Goal: Task Accomplishment & Management: Use online tool/utility

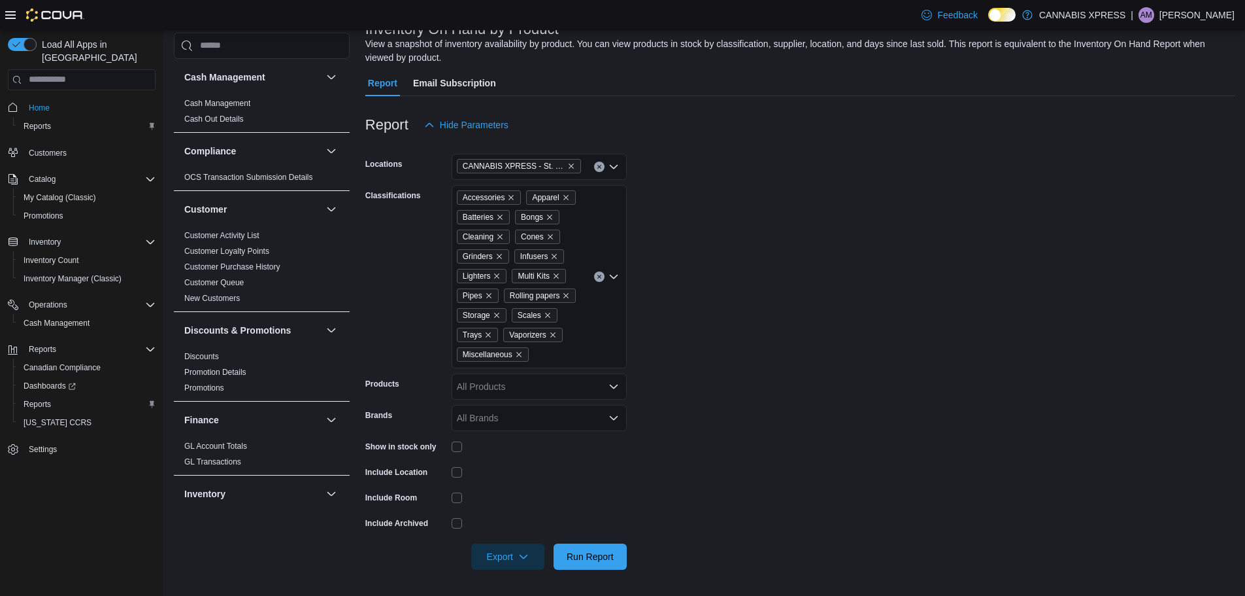
scroll to position [320, 0]
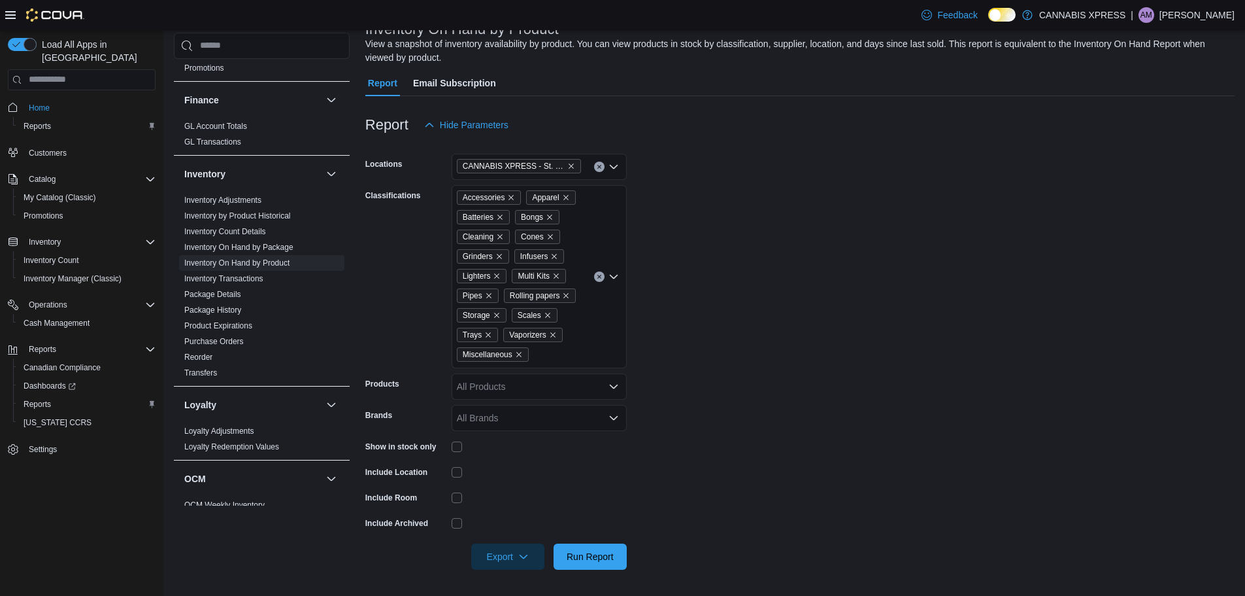
click at [598, 280] on button "Clear input" at bounding box center [599, 276] width 10 height 10
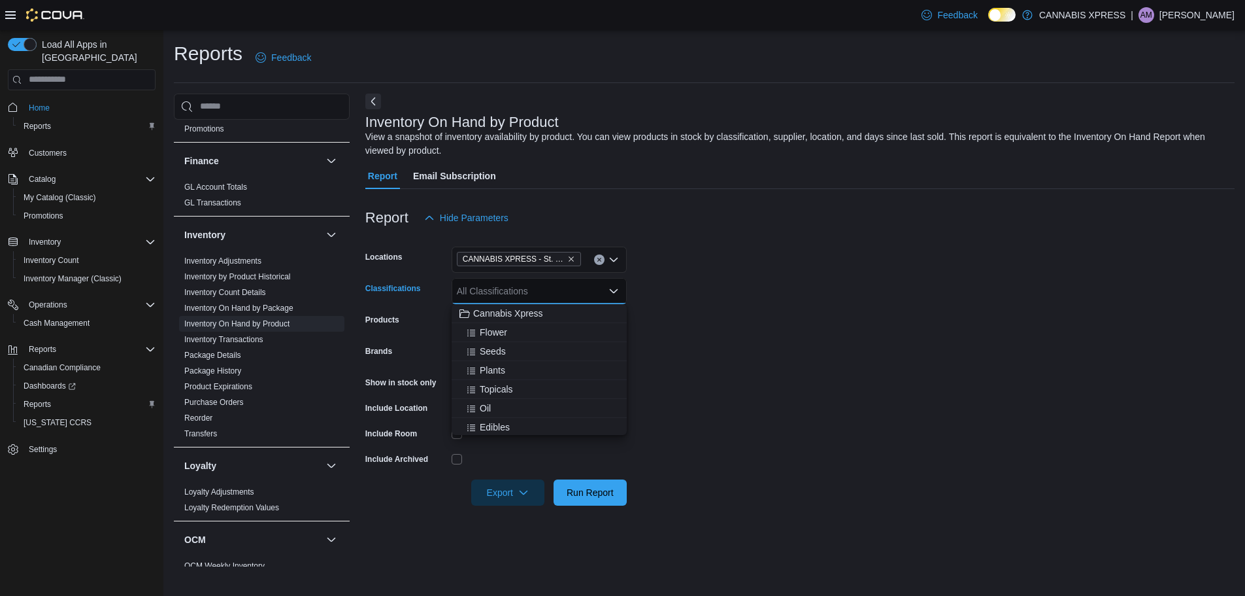
scroll to position [0, 0]
click at [499, 327] on span "Flower" at bounding box center [493, 332] width 27 height 13
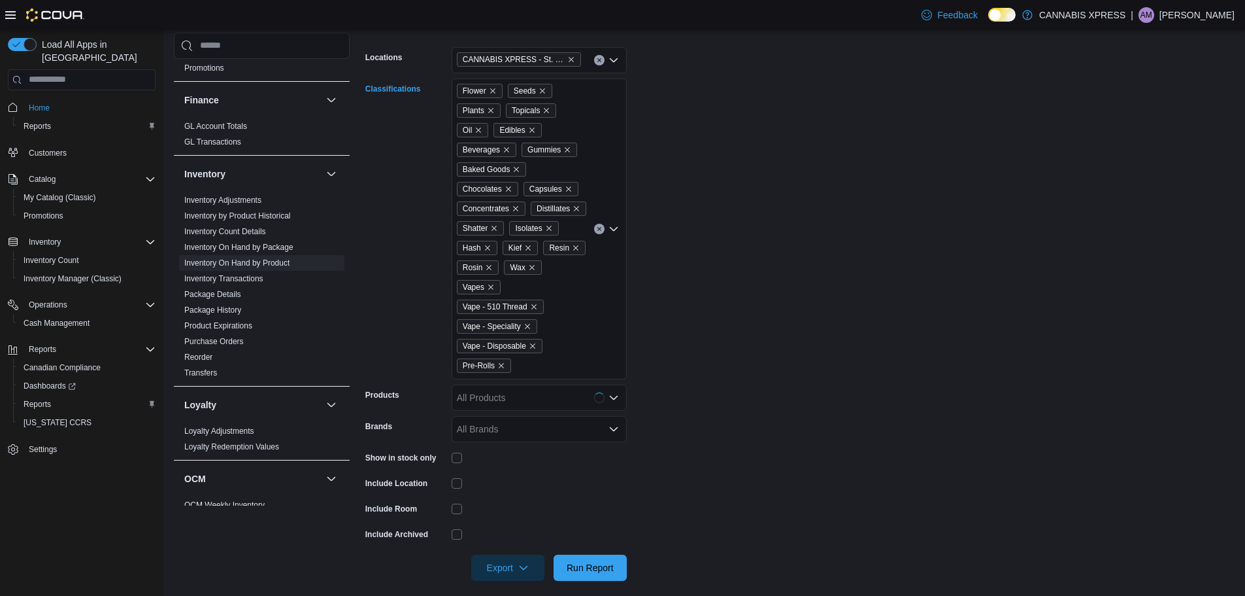
scroll to position [211, 0]
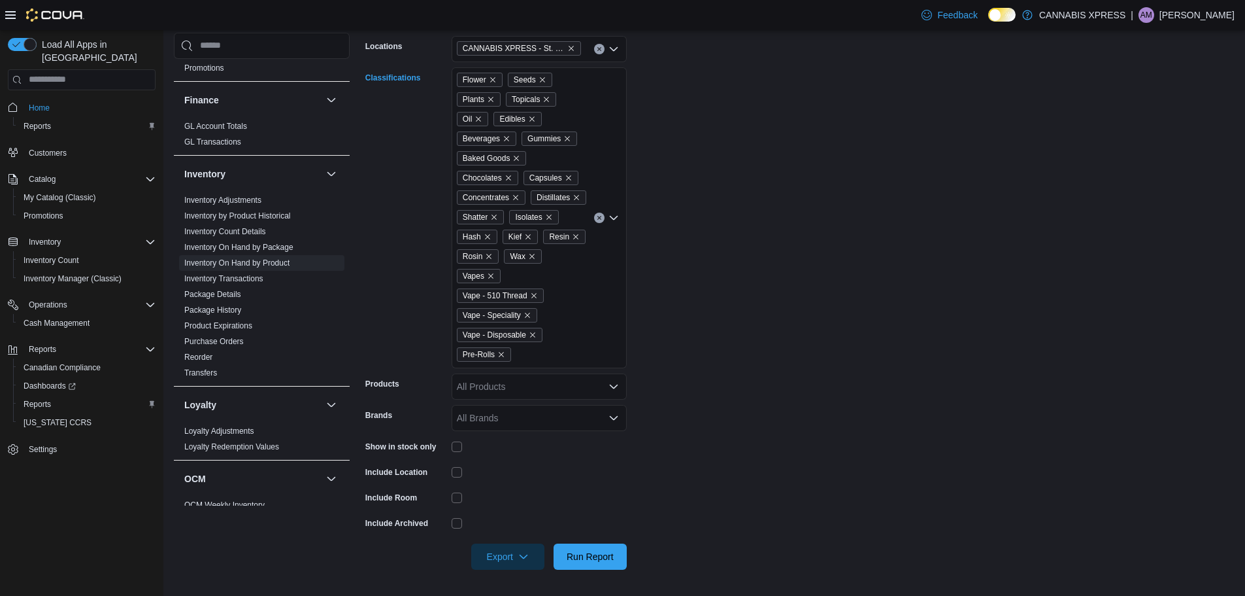
click at [527, 356] on div "Flower Seeds Plants Topicals Oil Edibles Beverages Gummies Baked Goods Chocolat…" at bounding box center [539, 217] width 175 height 301
click at [709, 470] on form "Locations CANNABIS XPRESS - St. Andrews (Water Street) Classifications Flower S…" at bounding box center [800, 294] width 870 height 549
click at [624, 552] on button "Run Report" at bounding box center [590, 556] width 73 height 26
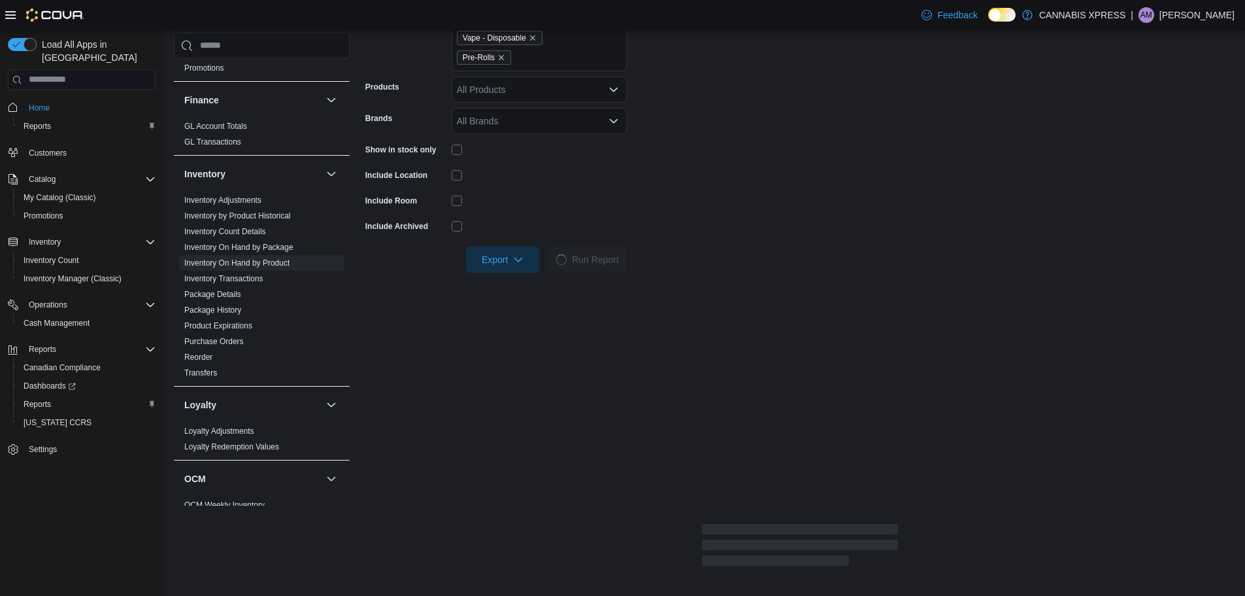
scroll to position [668, 0]
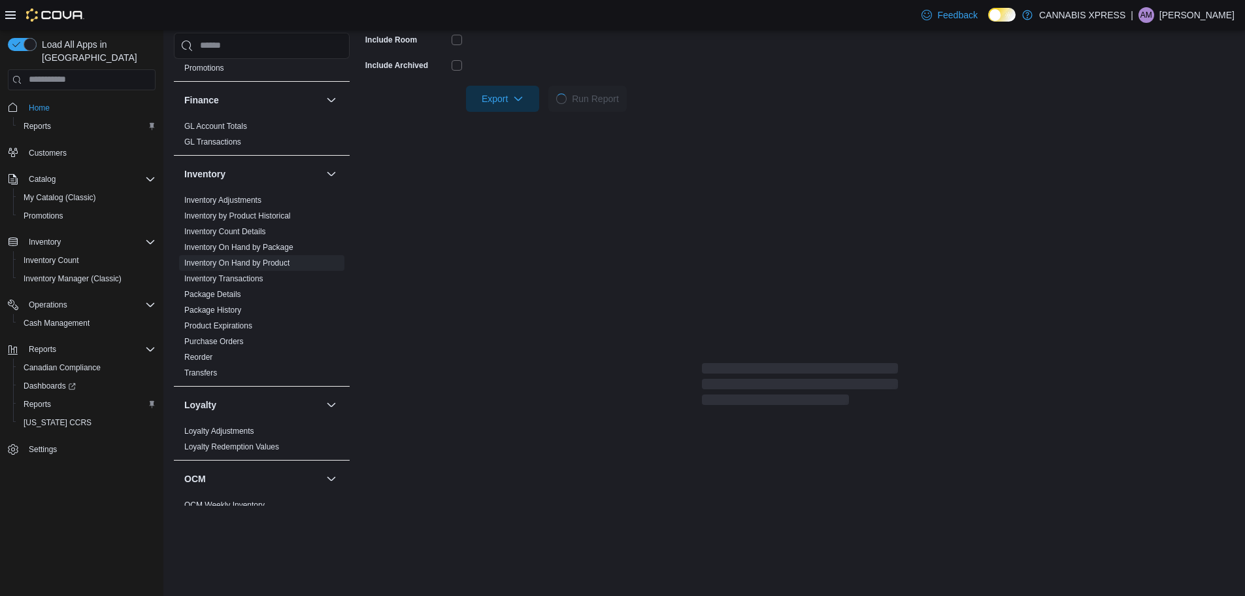
click at [483, 408] on div "Report Email Subscription Report Hide Parameters Locations CANNABIS XPRESS - St…" at bounding box center [800, 70] width 870 height 1151
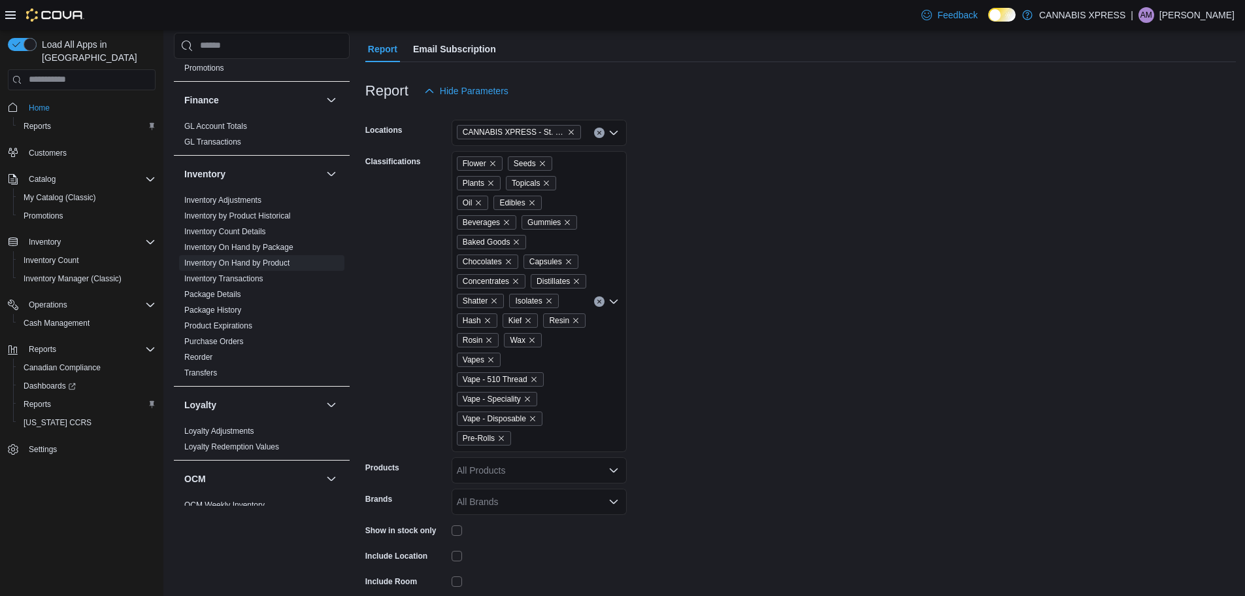
scroll to position [0, 0]
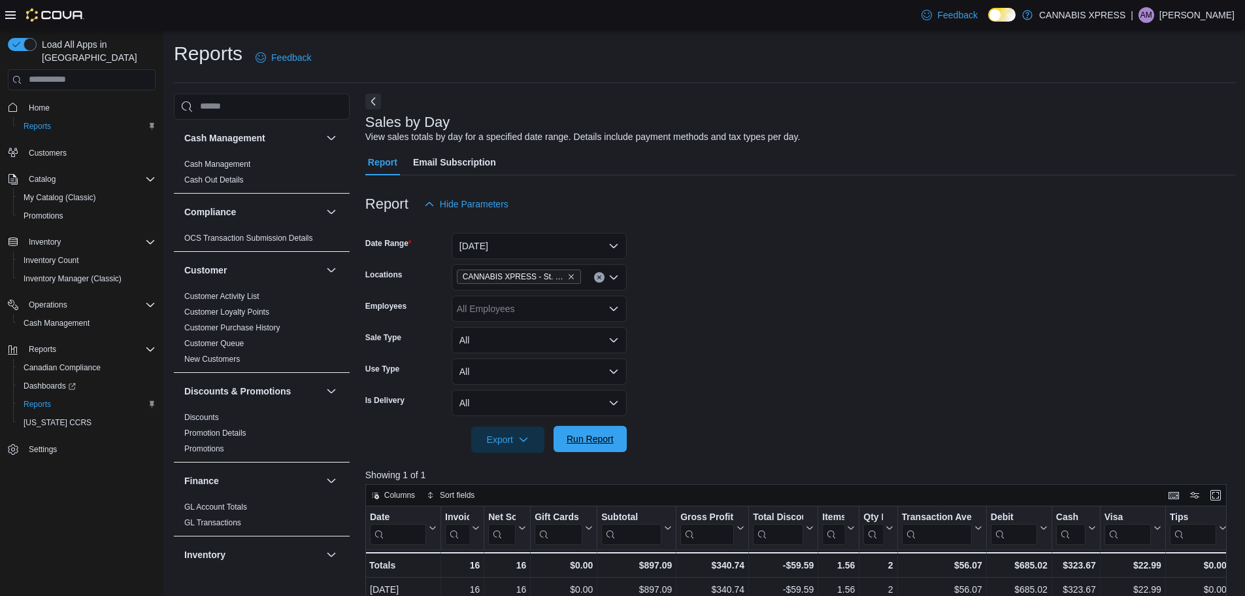
click at [570, 442] on span "Run Report" at bounding box center [590, 438] width 47 height 13
click at [546, 305] on div "All Employees" at bounding box center [539, 309] width 175 height 26
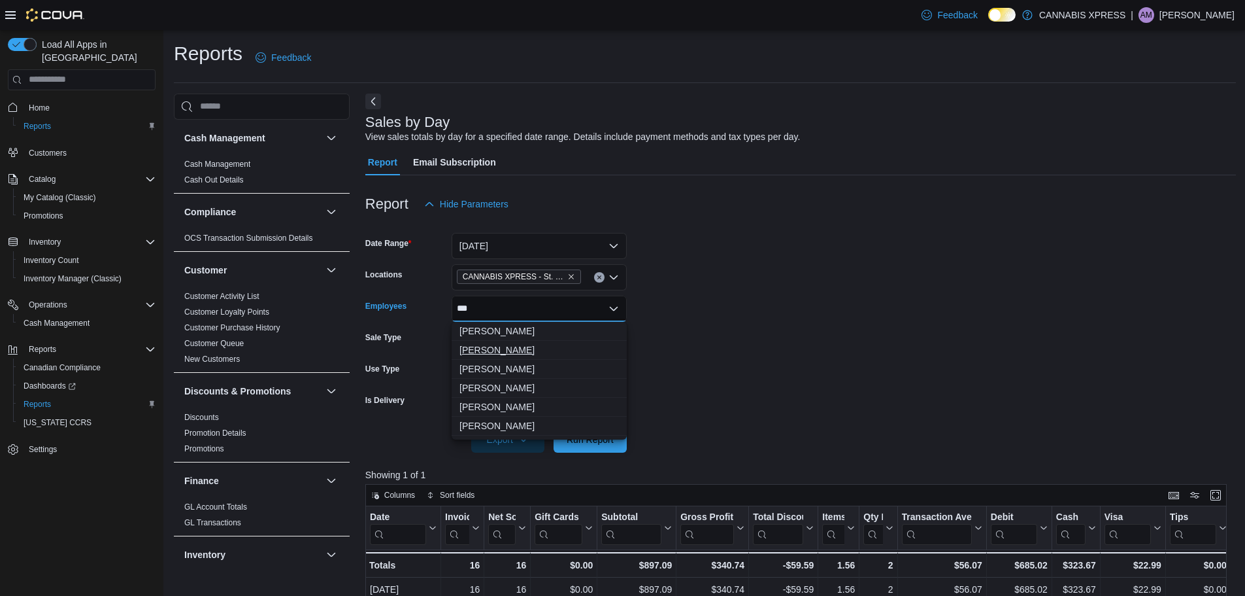
type input "***"
click at [509, 346] on span "[PERSON_NAME]" at bounding box center [540, 349] width 160 height 13
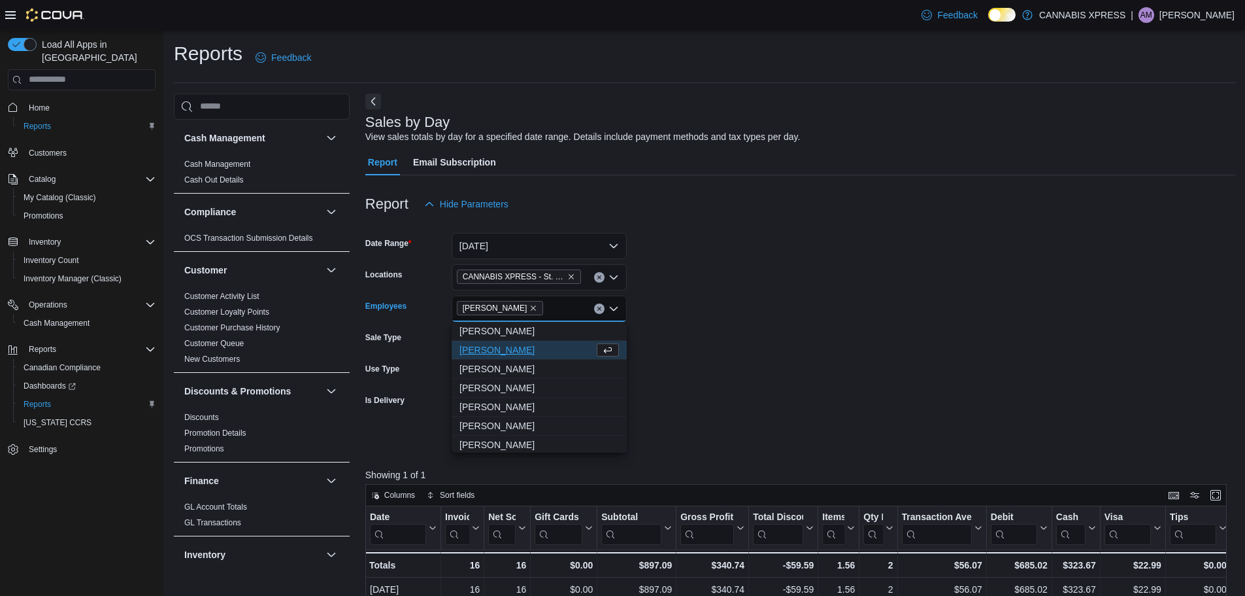
click at [725, 357] on form "Date Range [DATE] Locations CANNABIS XPRESS - [GEOGRAPHIC_DATA][PERSON_NAME] ([…" at bounding box center [800, 334] width 871 height 235
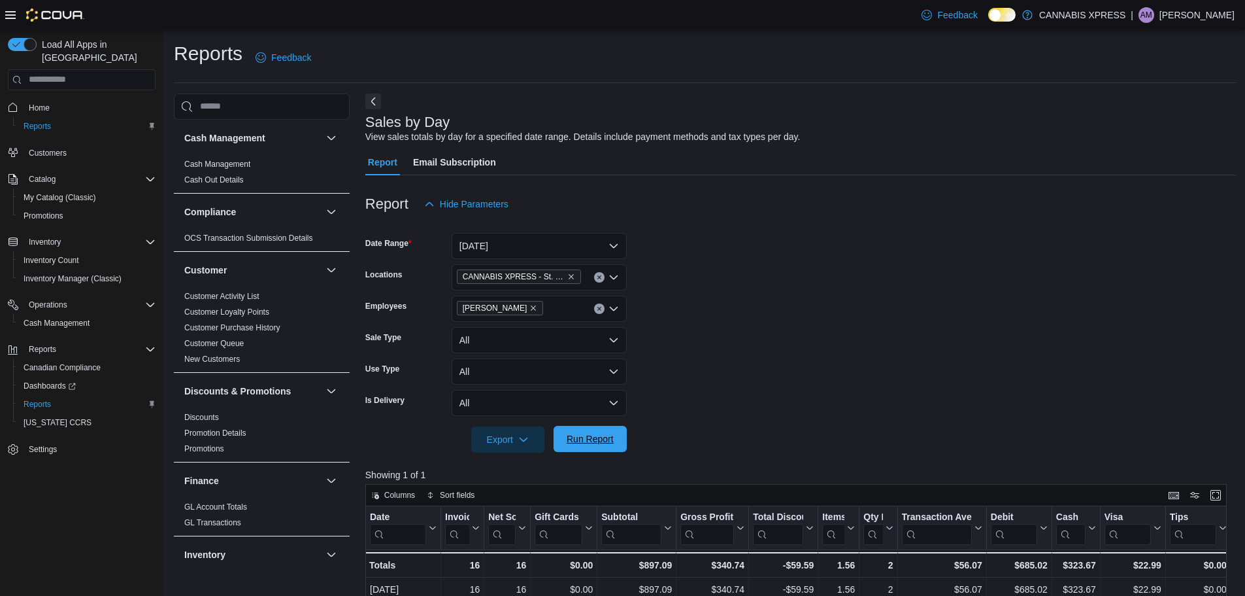
click at [624, 429] on button "Run Report" at bounding box center [590, 439] width 73 height 26
click at [530, 304] on icon "Remove Jon MacFarlane from selection in this group" at bounding box center [534, 308] width 8 height 8
click at [700, 359] on form "Date Range [DATE] Locations CANNABIS XPRESS - [GEOGRAPHIC_DATA][PERSON_NAME] ([…" at bounding box center [800, 334] width 871 height 235
click at [596, 428] on span "Run Report" at bounding box center [591, 439] width 58 height 26
click at [568, 437] on span "Run Report" at bounding box center [590, 438] width 47 height 13
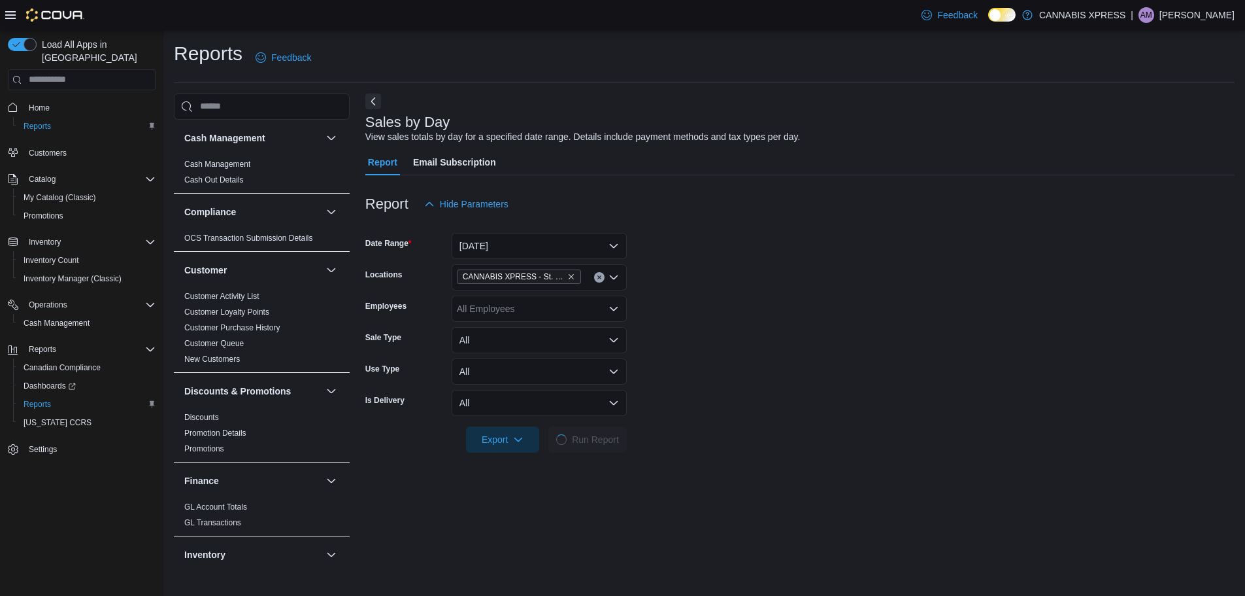
click at [858, 334] on form "Date Range [DATE] Locations CANNABIS XPRESS - [GEOGRAPHIC_DATA][PERSON_NAME] ([…" at bounding box center [800, 334] width 870 height 235
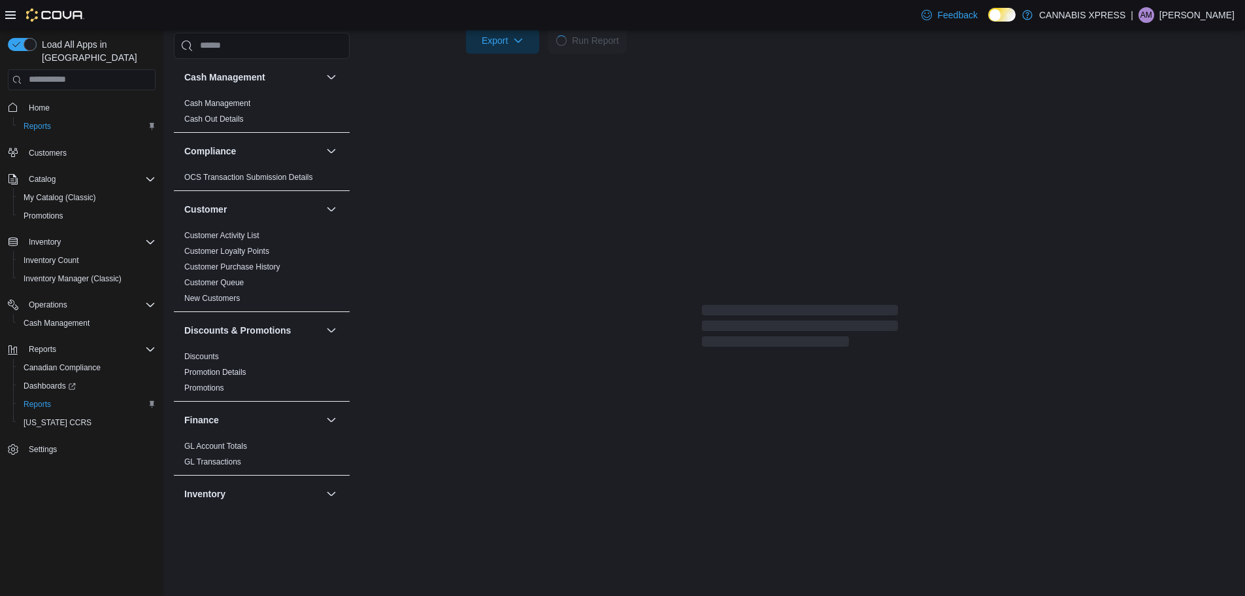
scroll to position [401, 0]
click at [807, 314] on span "Loading" at bounding box center [800, 326] width 196 height 42
click at [488, 267] on div "Report Hide Parameters Date Range [DATE] Locations CANNABIS XPRESS - [GEOGRAPHI…" at bounding box center [800, 60] width 870 height 573
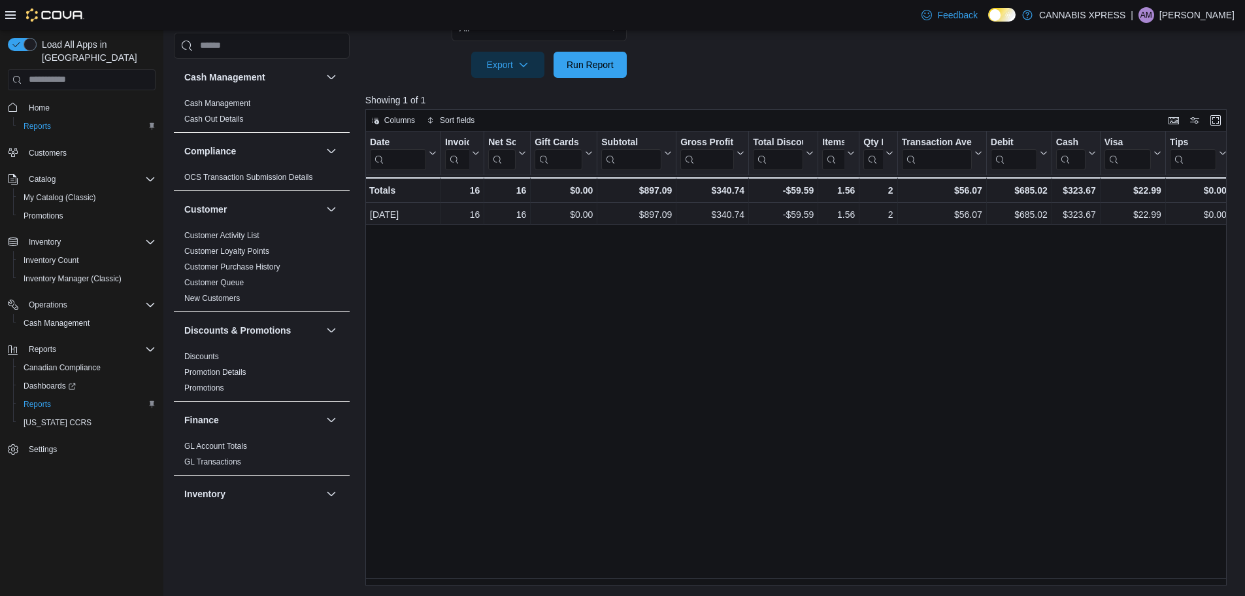
scroll to position [375, 0]
click at [583, 78] on div at bounding box center [800, 86] width 871 height 16
click at [583, 65] on span "Run Report" at bounding box center [590, 64] width 47 height 13
click at [628, 449] on div "Date Click to view column header actions Invoices Sold Click to view column hea…" at bounding box center [800, 358] width 871 height 454
click at [592, 59] on span "Run Report" at bounding box center [590, 64] width 47 height 13
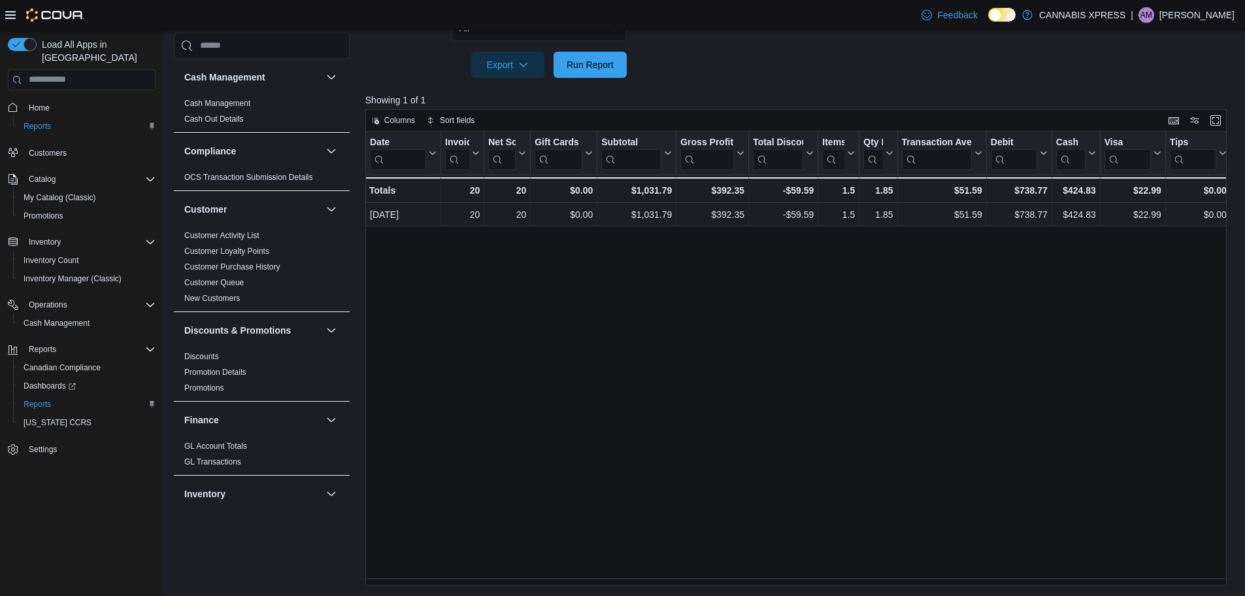
click at [557, 50] on div at bounding box center [800, 46] width 871 height 10
click at [571, 76] on span "Run Report" at bounding box center [591, 64] width 58 height 26
click at [594, 83] on div at bounding box center [800, 86] width 871 height 16
click at [578, 69] on span "Run Report" at bounding box center [590, 64] width 47 height 13
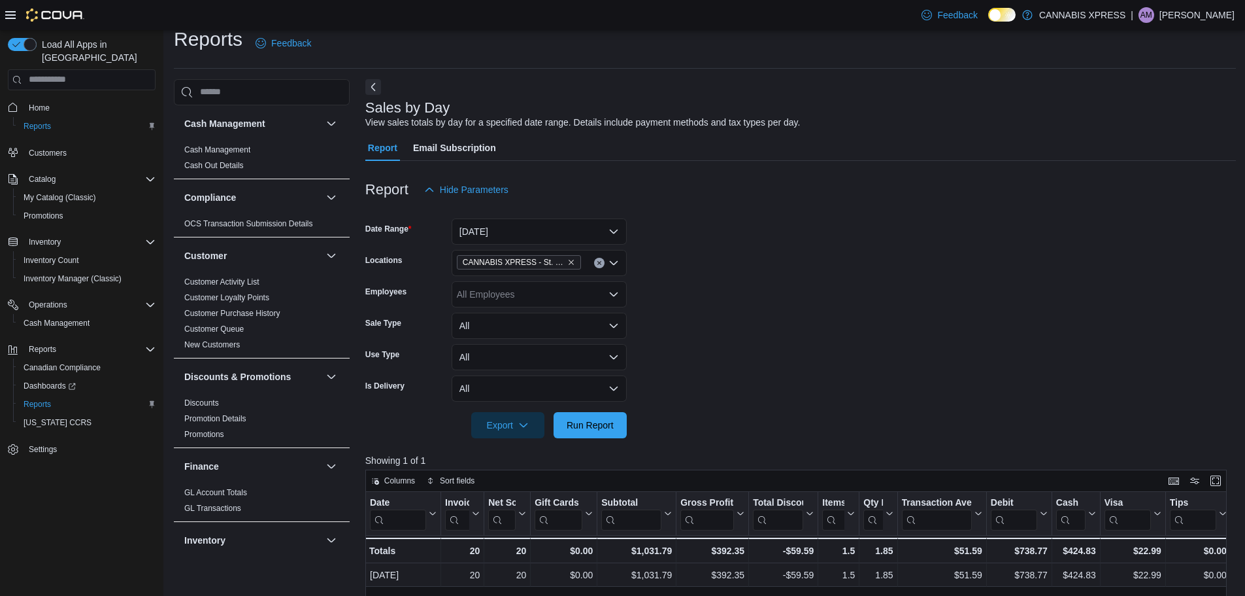
scroll to position [0, 0]
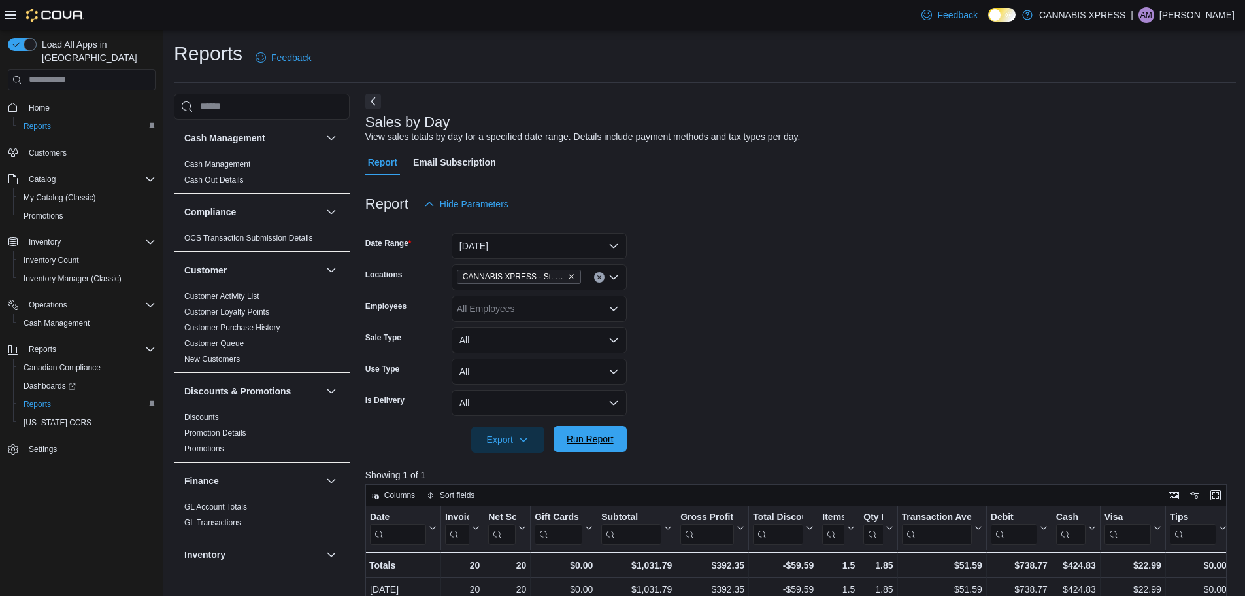
click at [603, 428] on span "Run Report" at bounding box center [591, 439] width 58 height 26
click at [603, 430] on span "Run Report" at bounding box center [591, 439] width 58 height 26
click at [597, 439] on span "Run Report" at bounding box center [590, 438] width 47 height 13
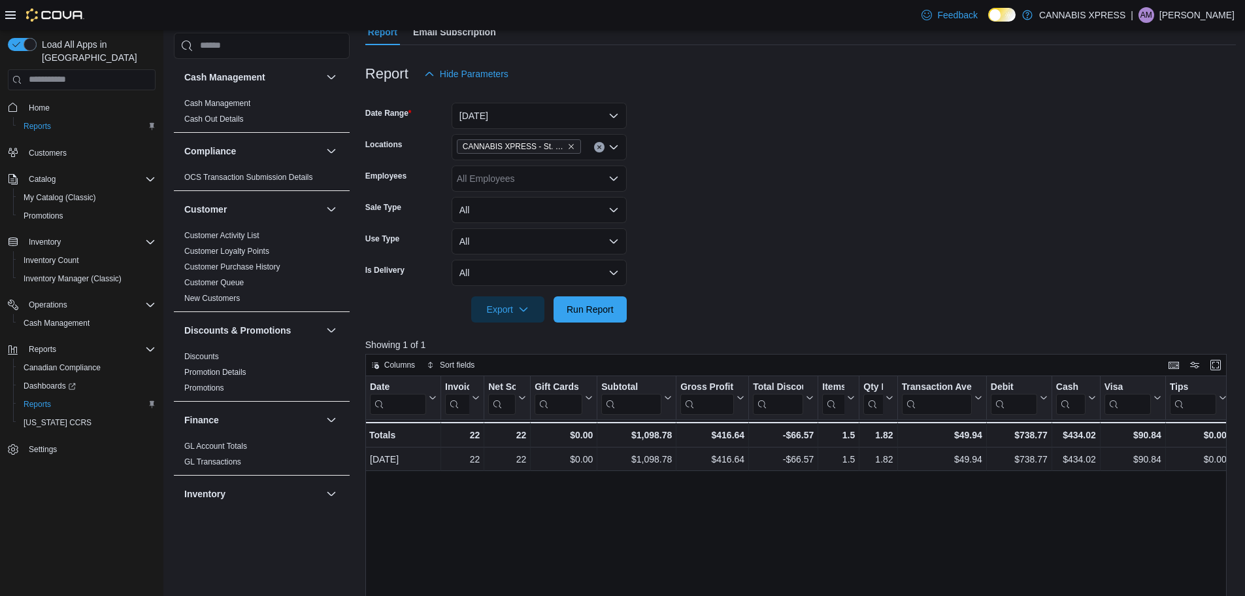
scroll to position [131, 0]
click at [592, 301] on span "Run Report" at bounding box center [591, 308] width 58 height 26
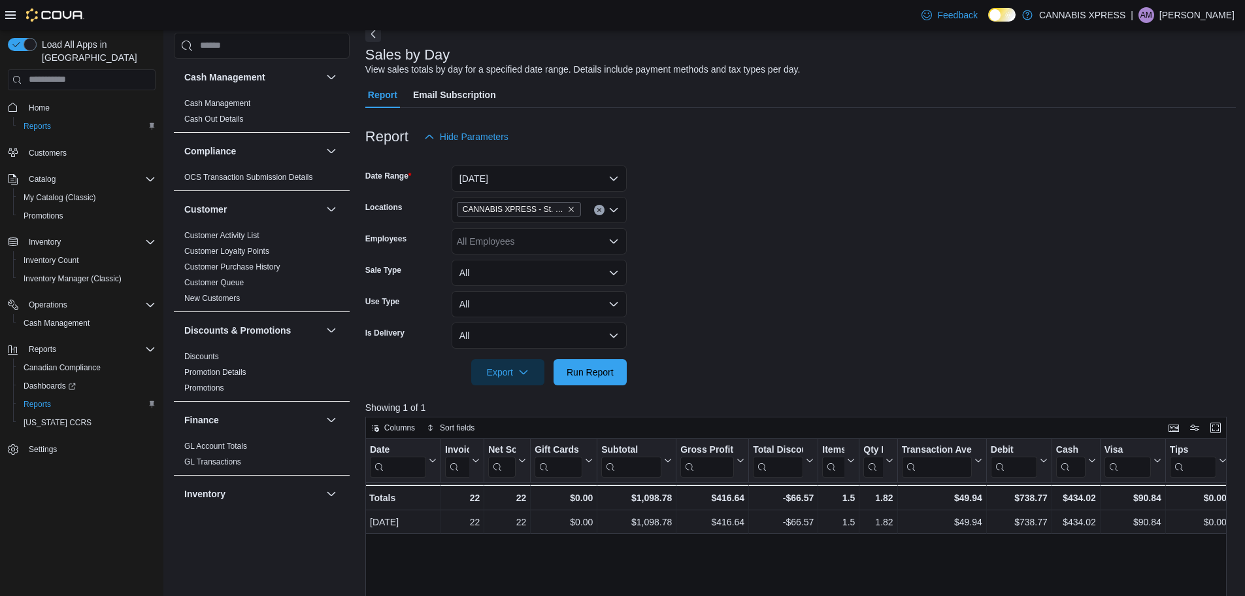
scroll to position [0, 0]
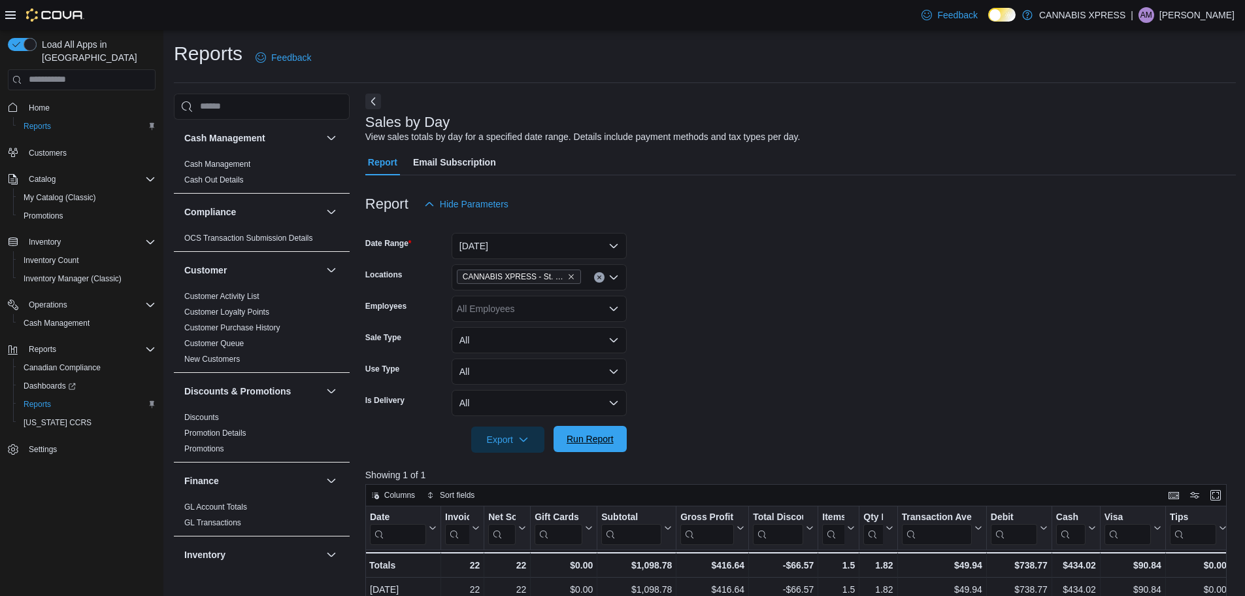
click at [615, 452] on span "Run Report" at bounding box center [591, 439] width 58 height 26
drag, startPoint x: 583, startPoint y: 438, endPoint x: 648, endPoint y: 404, distance: 73.7
click at [583, 438] on span "Run Report" at bounding box center [590, 439] width 47 height 13
click at [595, 459] on div at bounding box center [800, 460] width 871 height 16
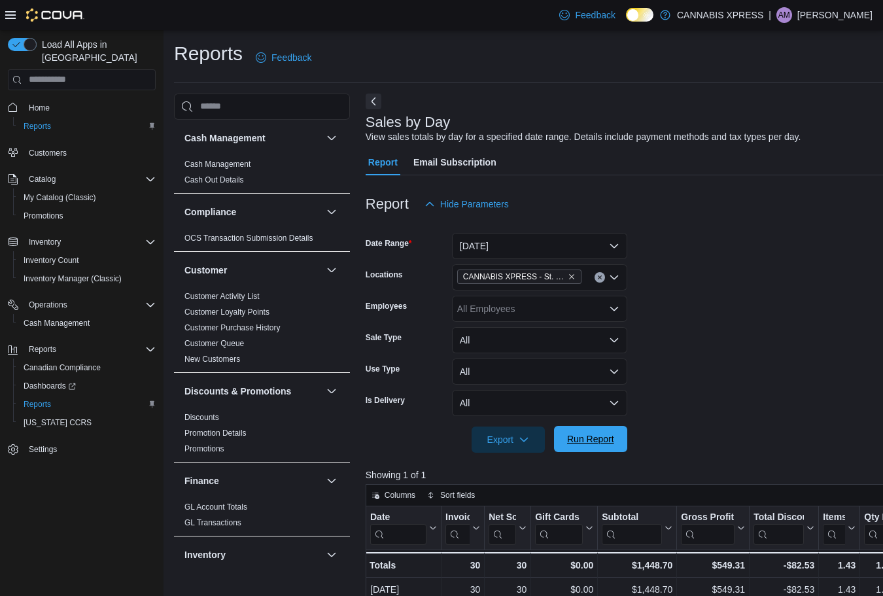
click at [594, 436] on span "Run Report" at bounding box center [590, 438] width 47 height 13
